Goal: Share content: Share content

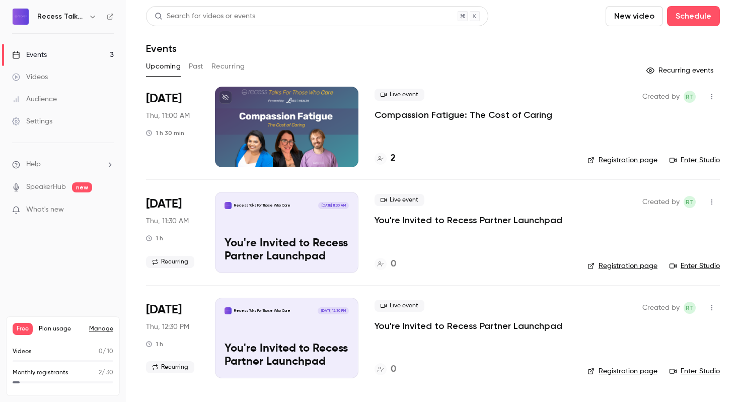
click at [460, 117] on p "Compassion Fatigue: The Cost of Caring" at bounding box center [464, 115] width 178 height 12
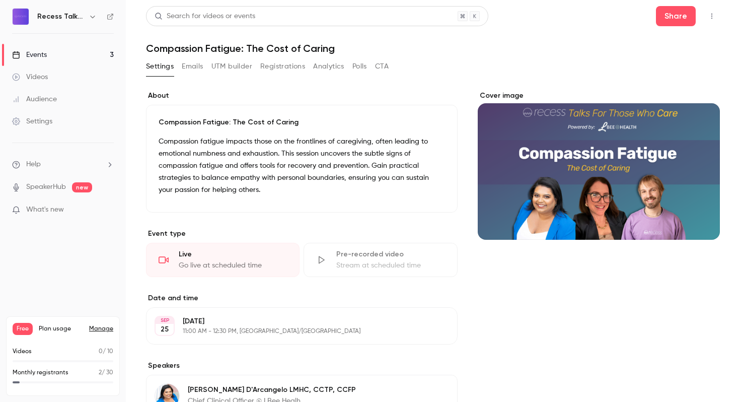
click at [290, 62] on button "Registrations" at bounding box center [282, 66] width 45 height 16
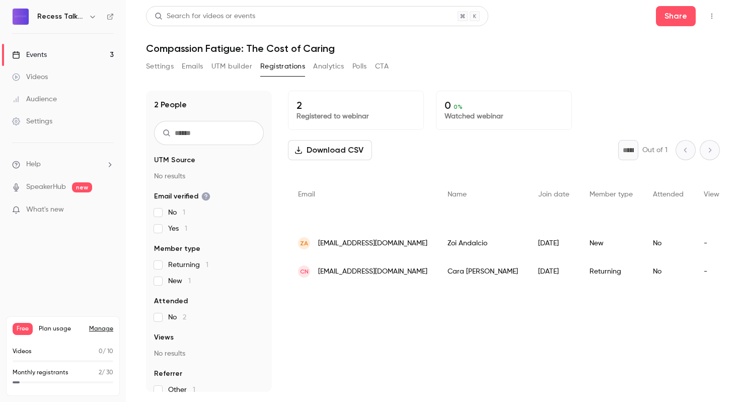
click at [149, 67] on button "Settings" at bounding box center [160, 66] width 28 height 16
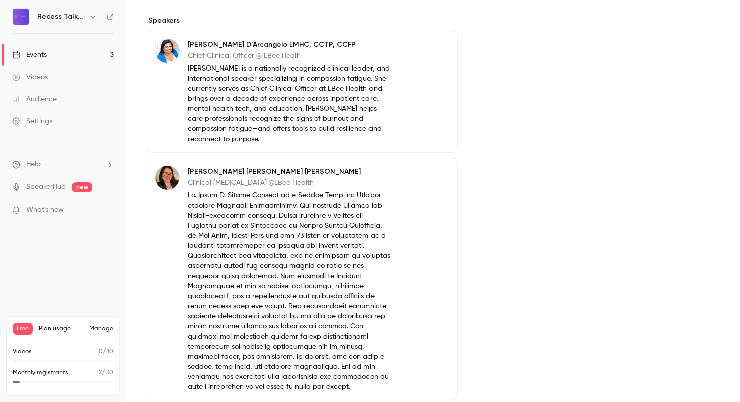
scroll to position [358, 0]
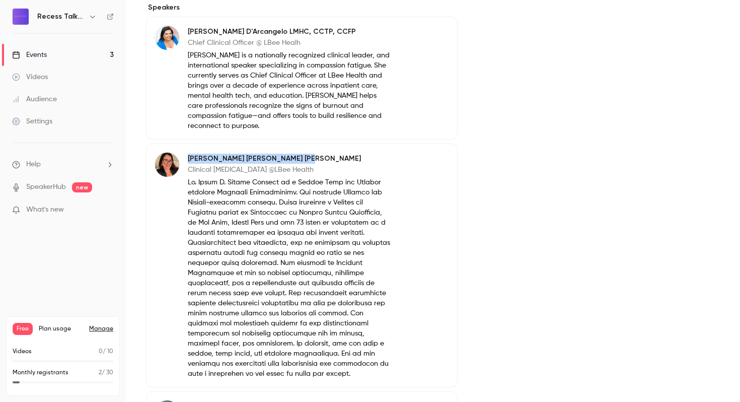
drag, startPoint x: 284, startPoint y: 161, endPoint x: 185, endPoint y: 160, distance: 99.2
click at [185, 160] on div "[PERSON_NAME] [PERSON_NAME] Clinical [MEDICAL_DATA] @LBee Health" at bounding box center [274, 265] width 238 height 227
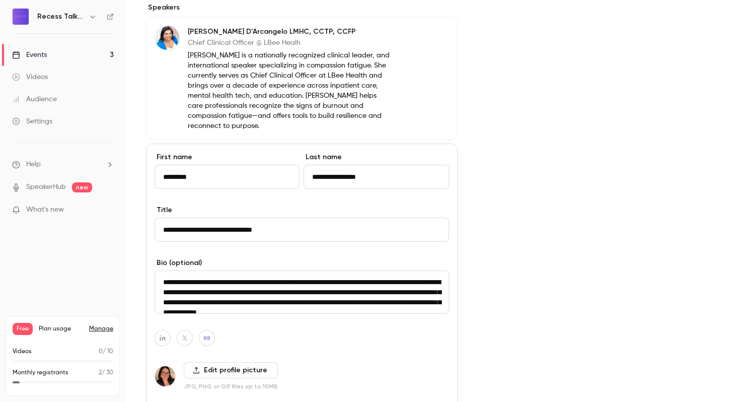
drag, startPoint x: 248, startPoint y: 282, endPoint x: 145, endPoint y: 282, distance: 103.2
click at [145, 282] on main "**********" at bounding box center [433, 201] width 614 height 402
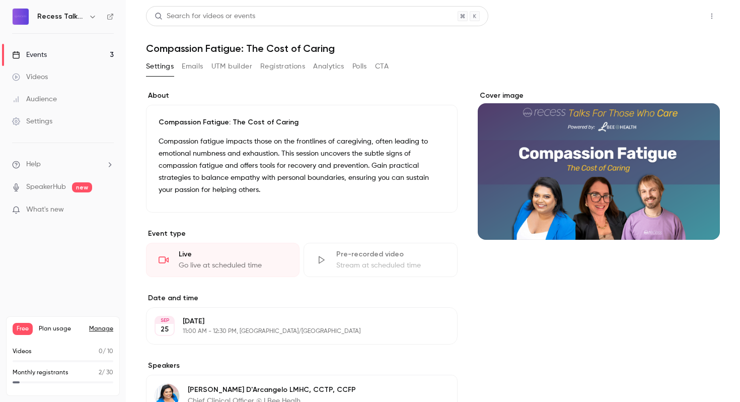
click at [669, 14] on button "Share" at bounding box center [676, 16] width 40 height 20
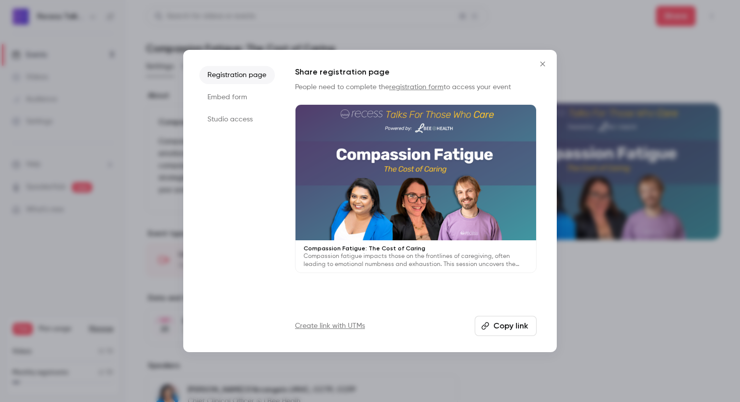
click at [502, 325] on button "Copy link" at bounding box center [506, 326] width 62 height 20
click at [549, 58] on button "Close" at bounding box center [543, 64] width 20 height 20
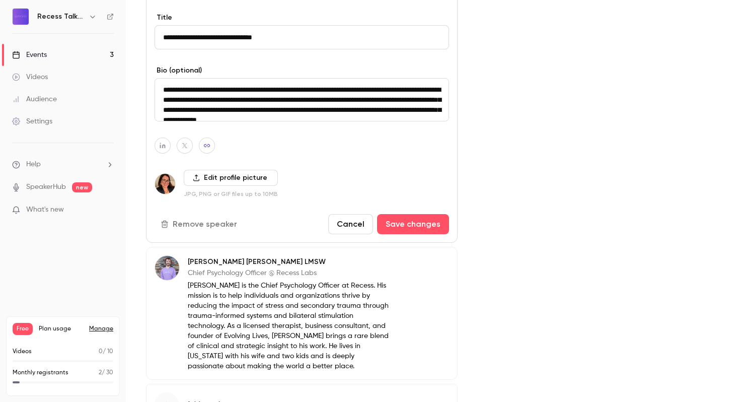
scroll to position [562, 0]
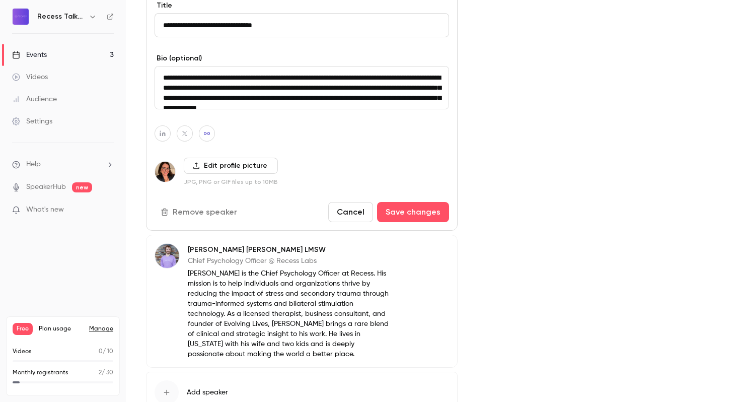
drag, startPoint x: 249, startPoint y: 78, endPoint x: 156, endPoint y: 77, distance: 93.2
click at [156, 77] on textarea at bounding box center [302, 87] width 295 height 43
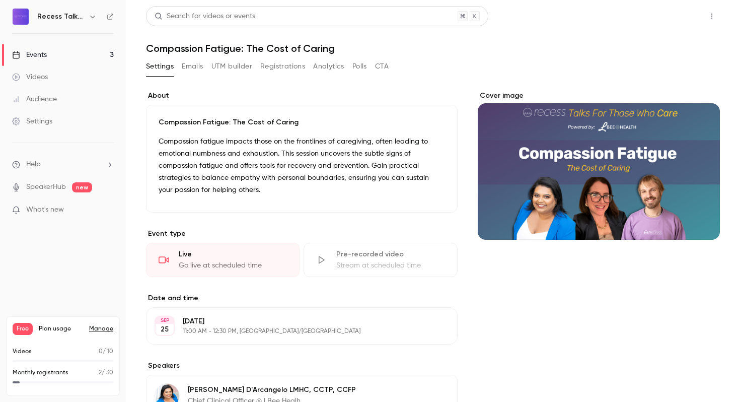
click at [676, 18] on button "Share" at bounding box center [676, 16] width 40 height 20
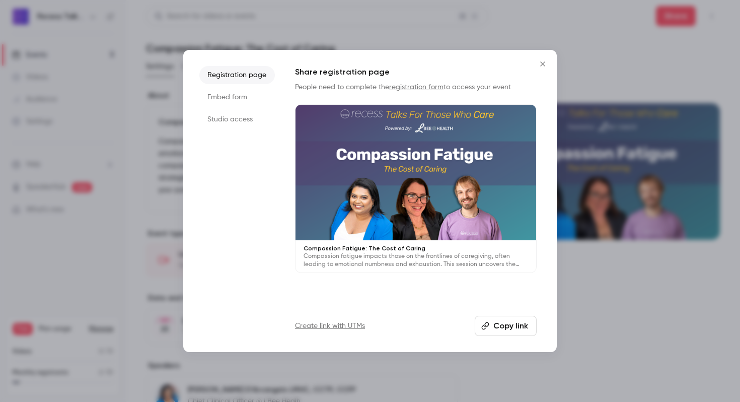
click at [515, 331] on button "Copy link" at bounding box center [506, 326] width 62 height 20
click at [543, 68] on button "Close" at bounding box center [543, 64] width 20 height 20
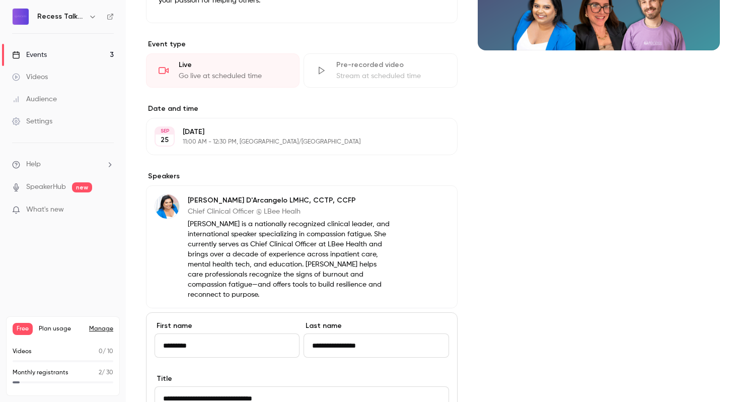
scroll to position [210, 0]
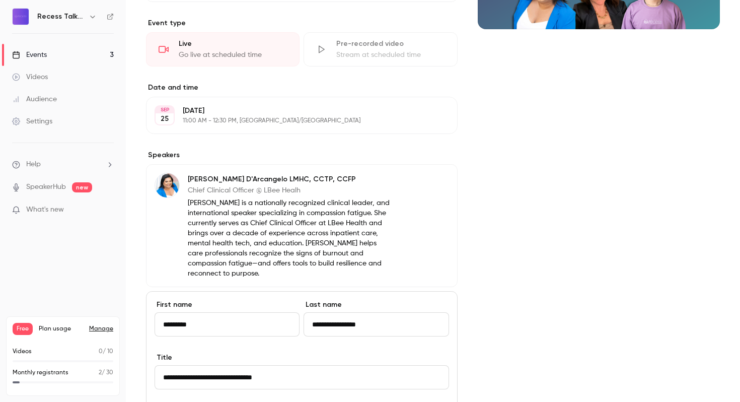
click at [298, 244] on p "[PERSON_NAME] is a nationally recognized clinical leader, and international spe…" at bounding box center [290, 238] width 204 height 81
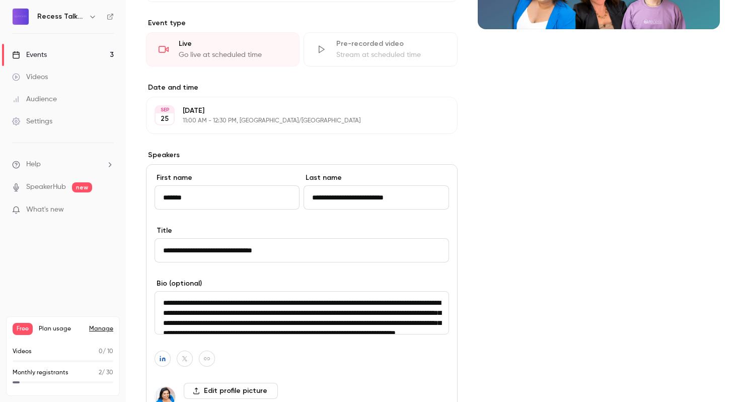
click at [298, 244] on input "**********" at bounding box center [302, 250] width 295 height 24
click at [294, 315] on textarea "**********" at bounding box center [302, 312] width 295 height 43
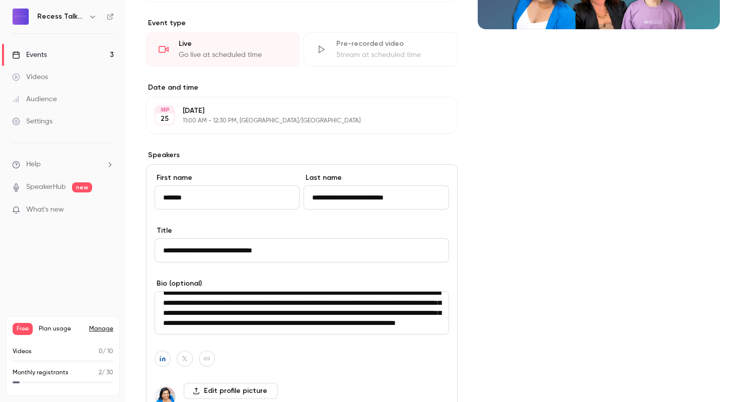
scroll to position [0, 0]
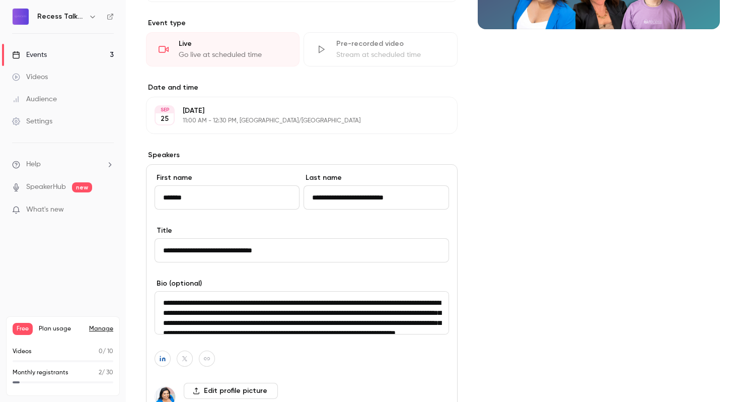
drag, startPoint x: 224, startPoint y: 325, endPoint x: 179, endPoint y: 257, distance: 81.1
click at [179, 257] on div "**********" at bounding box center [302, 310] width 312 height 292
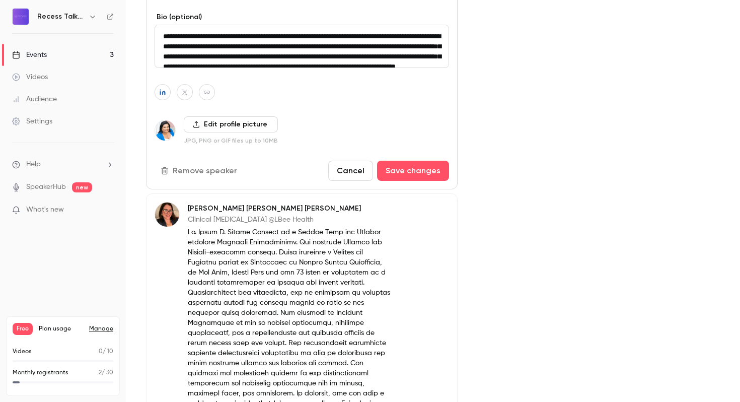
scroll to position [499, 0]
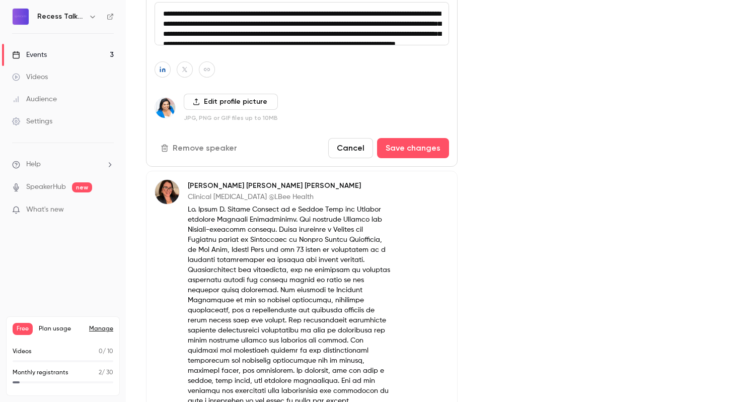
click at [331, 258] on p at bounding box center [290, 304] width 204 height 201
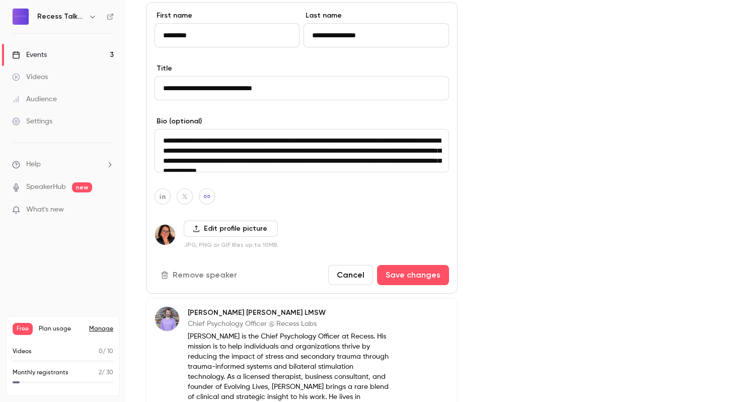
click at [336, 165] on textarea at bounding box center [302, 150] width 295 height 43
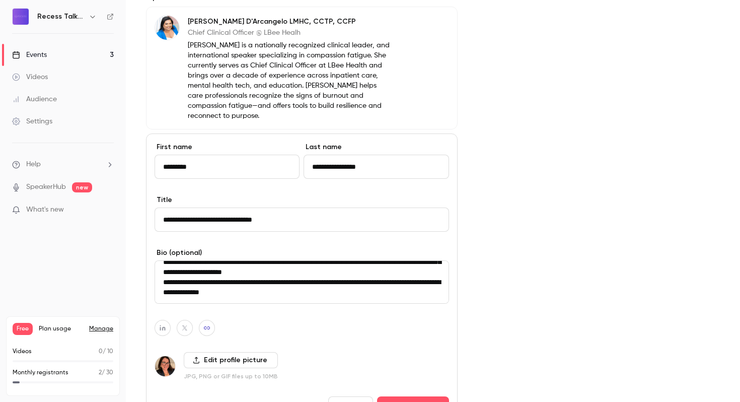
scroll to position [208, 0]
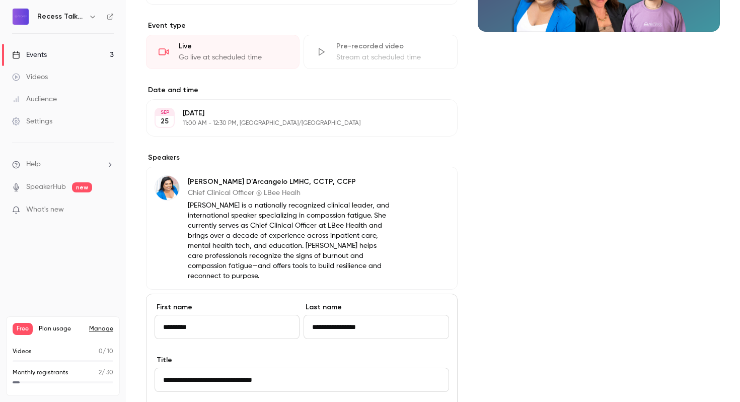
click at [250, 183] on p "[PERSON_NAME] LMHC, CCTP, CCFP" at bounding box center [290, 182] width 204 height 10
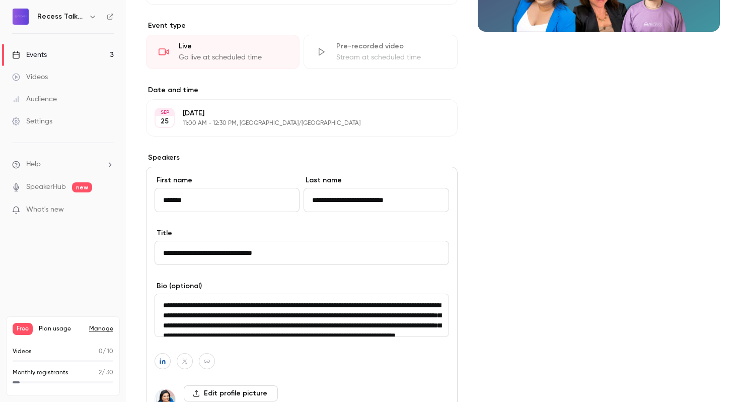
drag, startPoint x: 428, startPoint y: 201, endPoint x: 305, endPoint y: 194, distance: 123.6
click at [305, 194] on input "**********" at bounding box center [376, 200] width 145 height 24
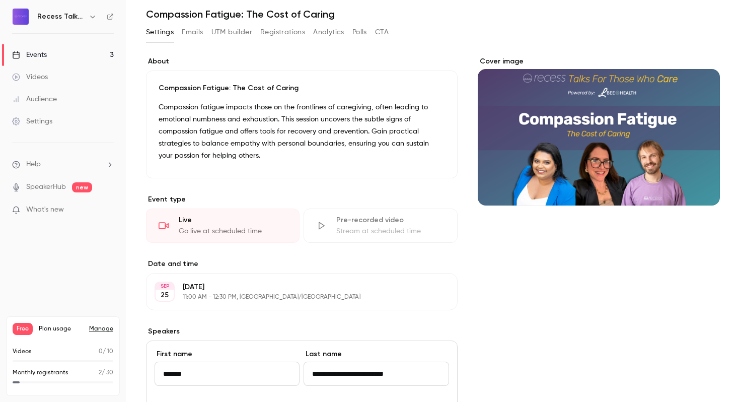
scroll to position [0, 0]
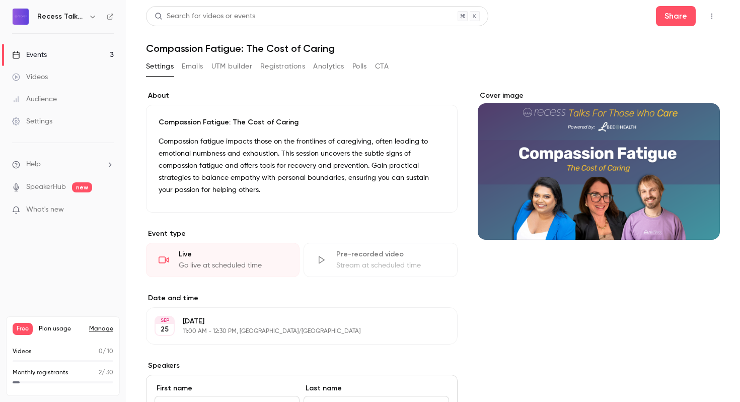
click at [47, 56] on link "Events 3" at bounding box center [63, 55] width 126 height 22
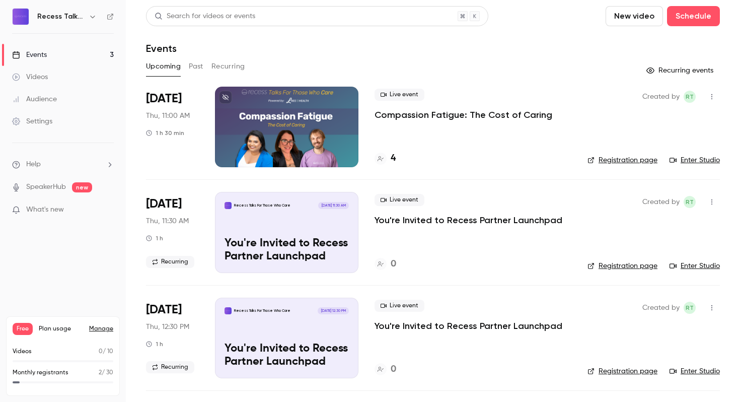
click at [422, 112] on p "Compassion Fatigue: The Cost of Caring" at bounding box center [464, 115] width 178 height 12
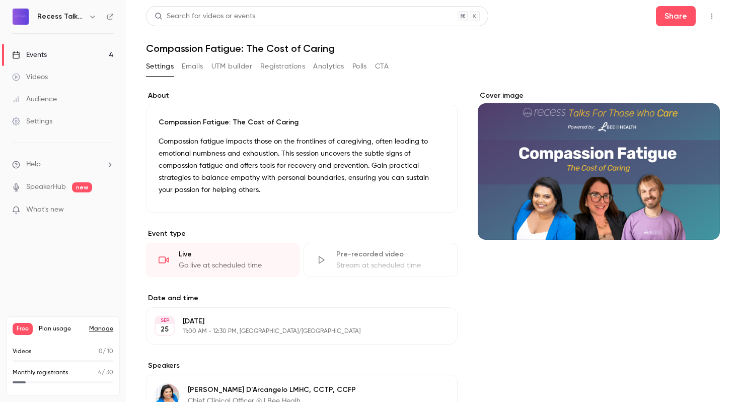
click at [270, 63] on button "Registrations" at bounding box center [282, 66] width 45 height 16
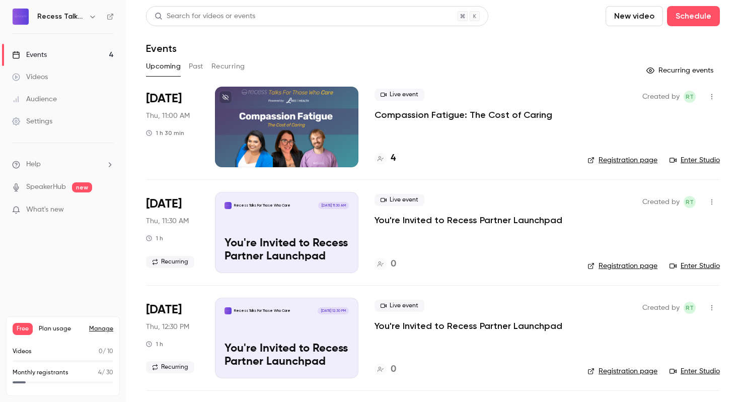
click at [431, 113] on p "Compassion Fatigue: The Cost of Caring" at bounding box center [464, 115] width 178 height 12
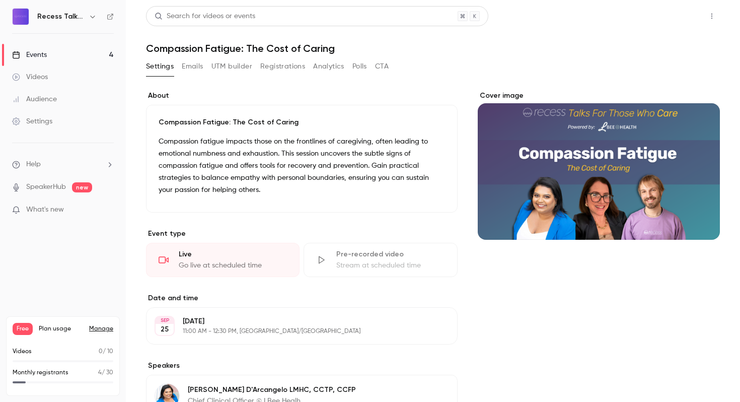
click at [668, 17] on button "Share" at bounding box center [676, 16] width 40 height 20
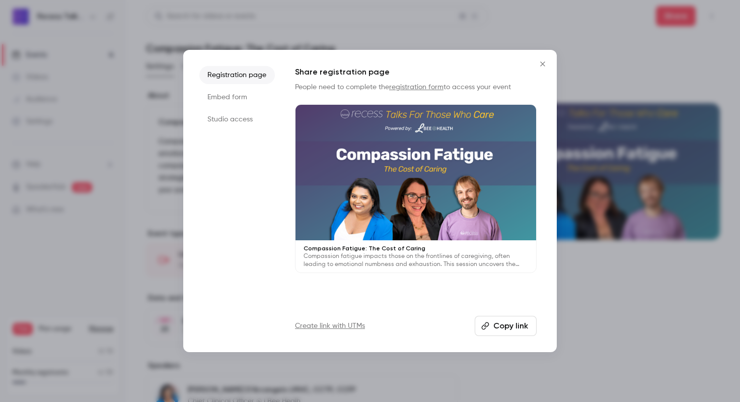
click at [493, 330] on button "Copy link" at bounding box center [506, 326] width 62 height 20
